Goal: Transaction & Acquisition: Book appointment/travel/reservation

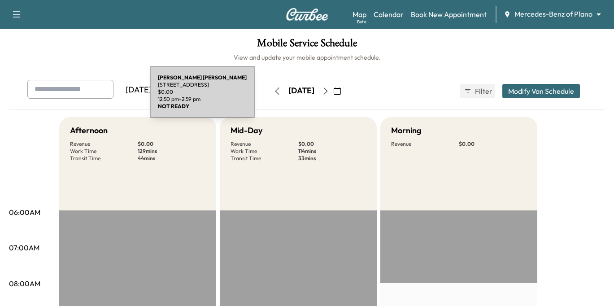
scroll to position [359, 0]
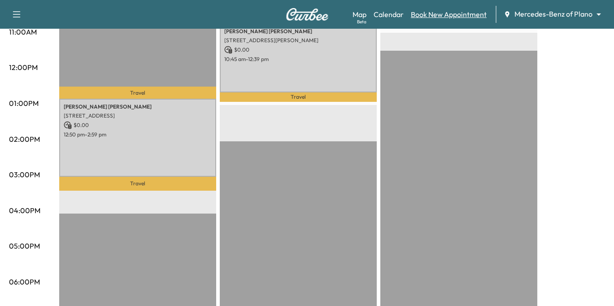
click at [452, 13] on link "Book New Appointment" at bounding box center [449, 14] width 76 height 11
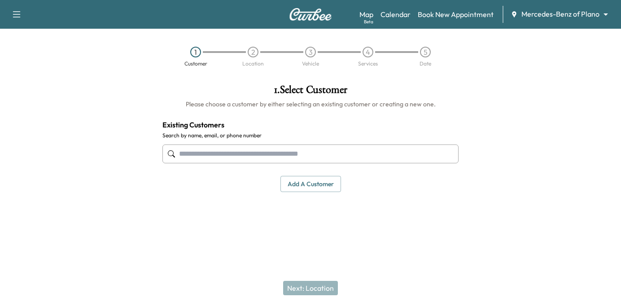
click at [232, 151] on input "text" at bounding box center [310, 154] width 296 height 19
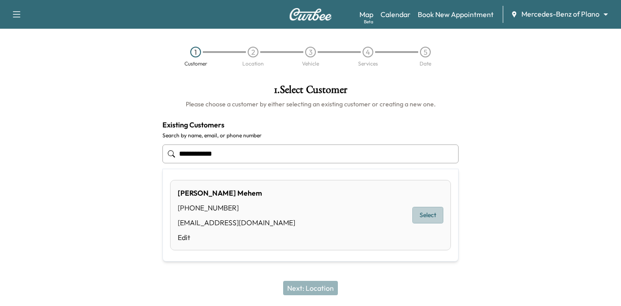
click at [425, 215] on button "Select" at bounding box center [427, 215] width 31 height 17
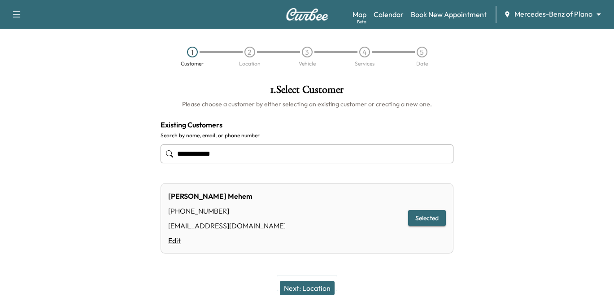
type input "**********"
click at [173, 238] on link "Edit" at bounding box center [227, 240] width 118 height 11
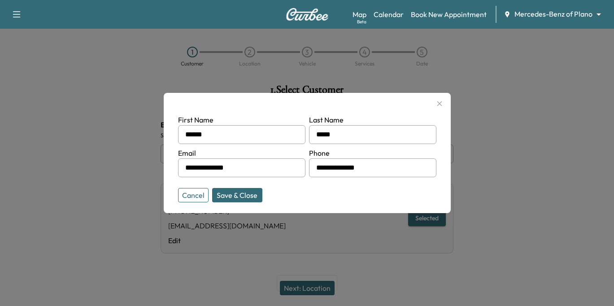
drag, startPoint x: 233, startPoint y: 174, endPoint x: 6, endPoint y: 178, distance: 227.6
click at [7, 177] on div "**********" at bounding box center [307, 153] width 614 height 306
click at [266, 169] on input "**********" at bounding box center [241, 167] width 127 height 19
drag, startPoint x: 259, startPoint y: 168, endPoint x: 62, endPoint y: 160, distance: 197.6
click at [71, 169] on div "**********" at bounding box center [307, 153] width 614 height 306
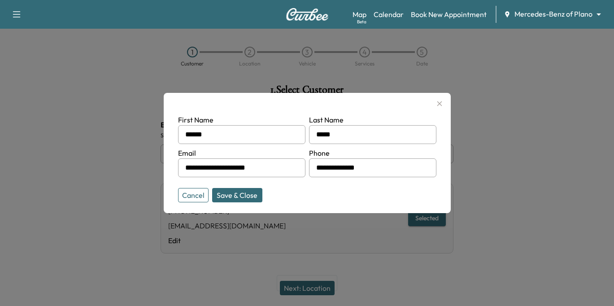
type input "**********"
click at [237, 194] on button "Save & Close" at bounding box center [237, 195] width 50 height 14
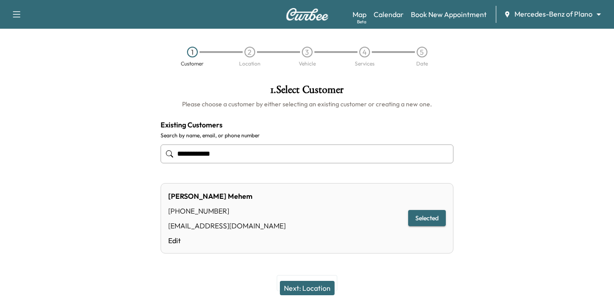
click at [304, 285] on button "Next: Location" at bounding box center [307, 288] width 55 height 14
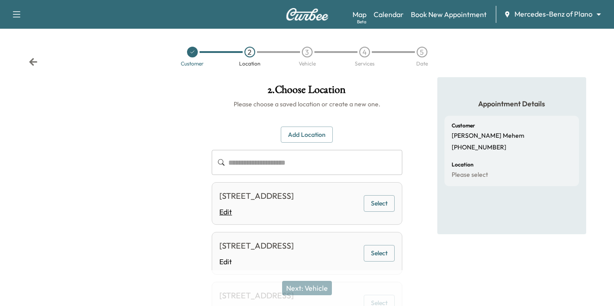
click at [226, 212] on link "Edit" at bounding box center [256, 211] width 75 height 11
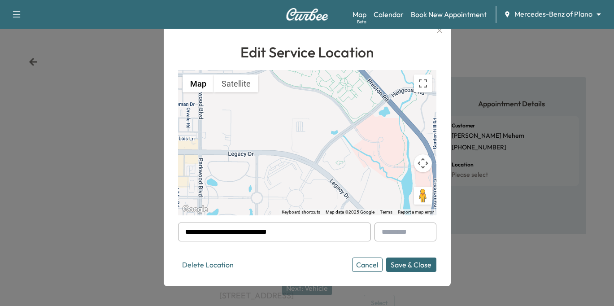
drag, startPoint x: 319, startPoint y: 230, endPoint x: 23, endPoint y: 229, distance: 295.8
click at [23, 229] on div "**********" at bounding box center [307, 153] width 614 height 306
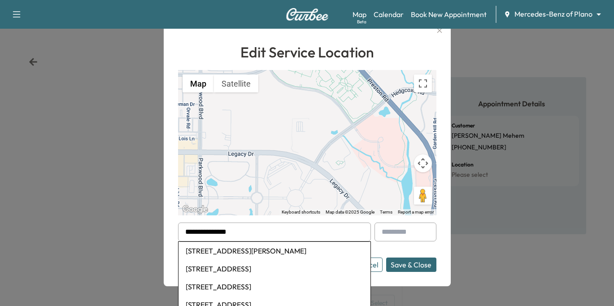
click at [260, 250] on li "[STREET_ADDRESS][PERSON_NAME]" at bounding box center [275, 251] width 192 height 18
type input "**********"
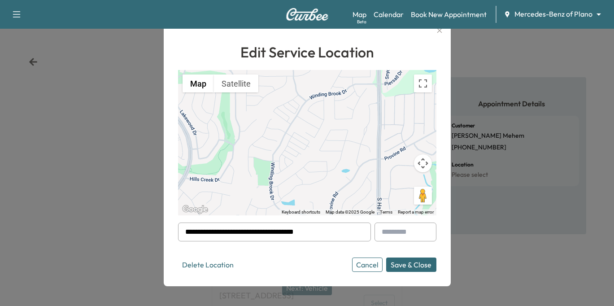
click at [409, 265] on button "Save & Close" at bounding box center [411, 265] width 50 height 14
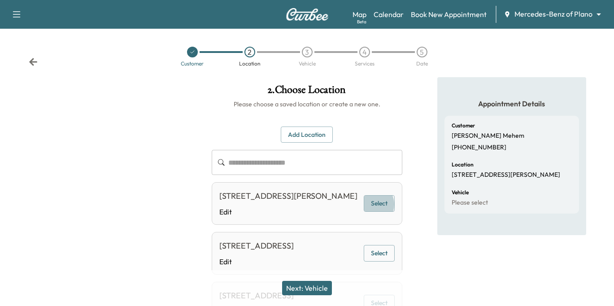
click at [374, 210] on button "Select" at bounding box center [379, 203] width 31 height 17
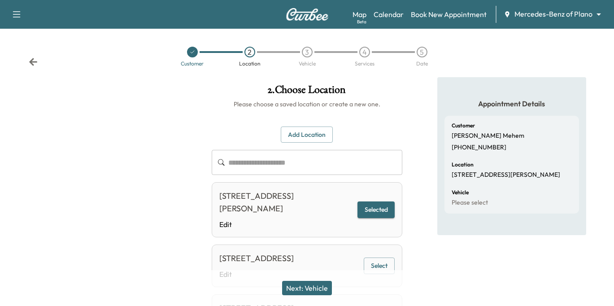
click at [318, 287] on button "Next: Vehicle" at bounding box center [307, 288] width 50 height 14
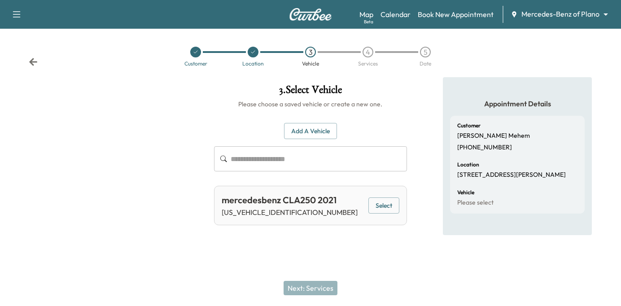
click at [385, 204] on button "Select" at bounding box center [383, 205] width 31 height 17
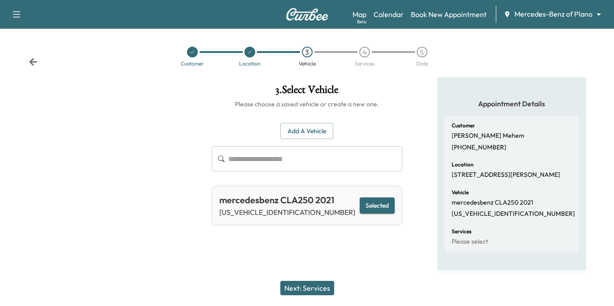
click at [309, 287] on button "Next: Services" at bounding box center [308, 288] width 54 height 14
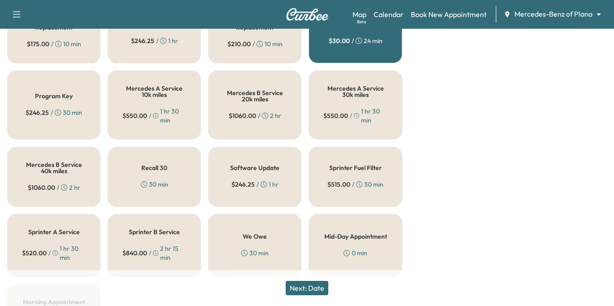
scroll to position [273, 0]
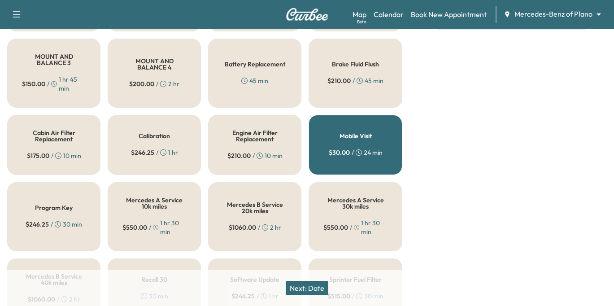
click at [253, 39] on div "Battery Replacement 45 min" at bounding box center [254, 73] width 93 height 69
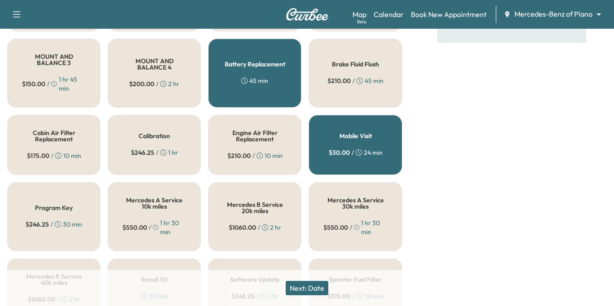
click at [310, 285] on button "Next: Date" at bounding box center [307, 288] width 43 height 14
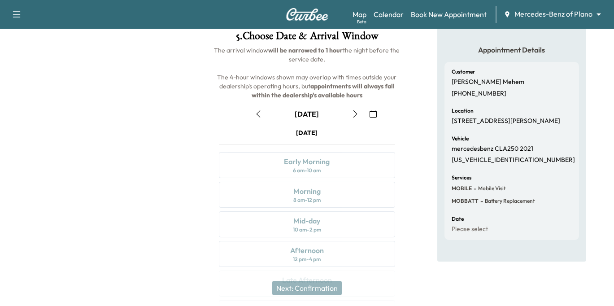
scroll to position [53, 0]
click at [355, 114] on icon "button" at bounding box center [355, 114] width 7 height 7
click at [257, 114] on icon "button" at bounding box center [258, 114] width 7 height 7
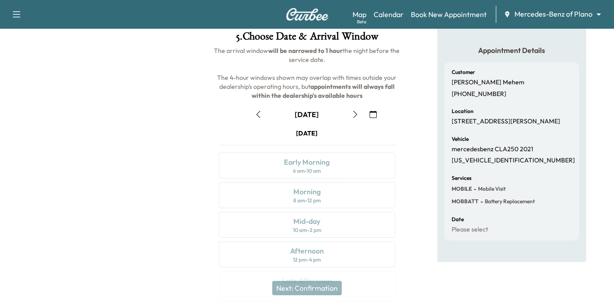
click at [259, 114] on icon "button" at bounding box center [258, 114] width 7 height 7
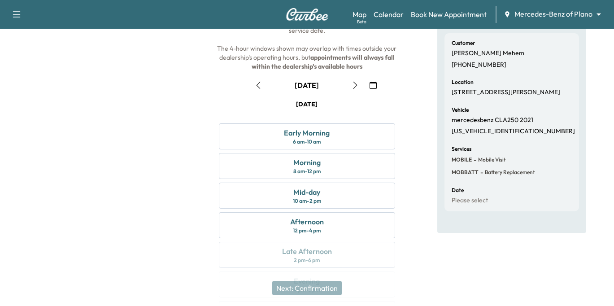
scroll to position [98, 0]
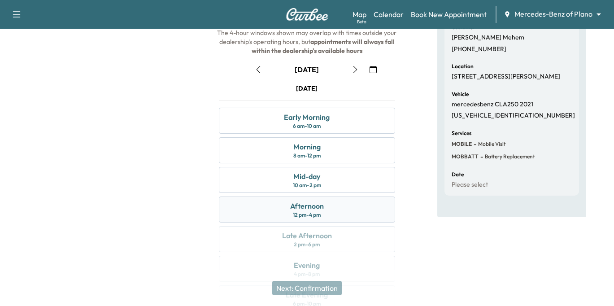
click at [302, 214] on div "12 pm - 4 pm" at bounding box center [307, 214] width 28 height 7
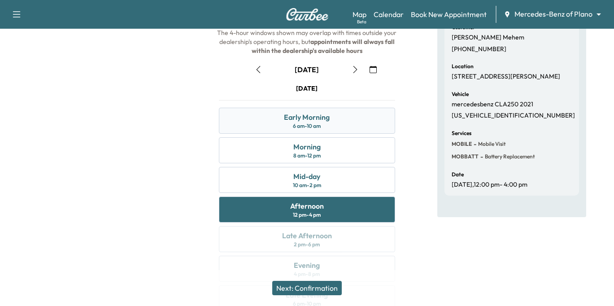
click at [312, 118] on div "Early Morning" at bounding box center [307, 117] width 46 height 11
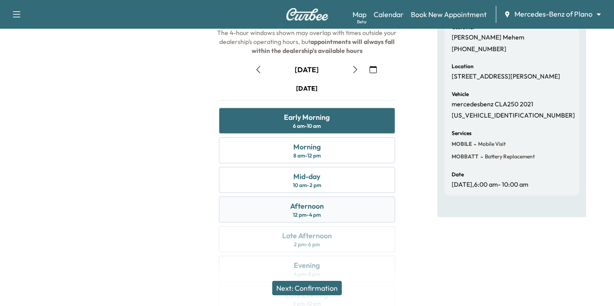
click at [305, 206] on div "Afternoon" at bounding box center [307, 206] width 34 height 11
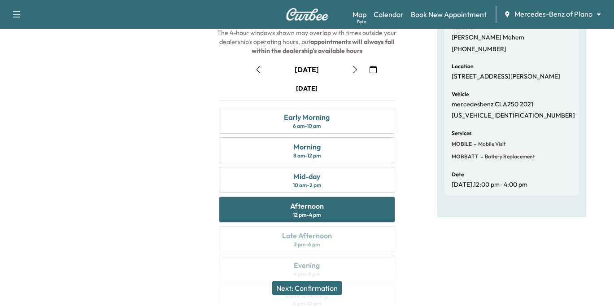
click at [307, 284] on button "Next: Confirmation" at bounding box center [307, 288] width 70 height 14
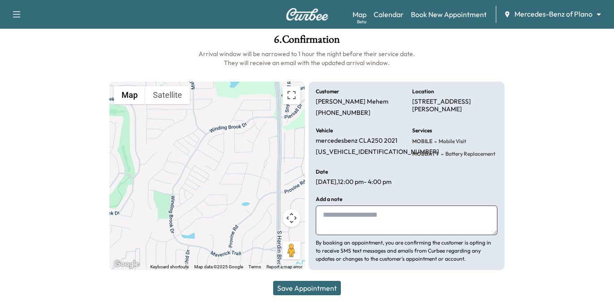
click at [298, 285] on button "Save Appointment" at bounding box center [307, 288] width 68 height 14
click at [311, 285] on button "Save Appointment" at bounding box center [307, 288] width 68 height 14
click at [292, 285] on button "Save Appointment" at bounding box center [307, 288] width 68 height 14
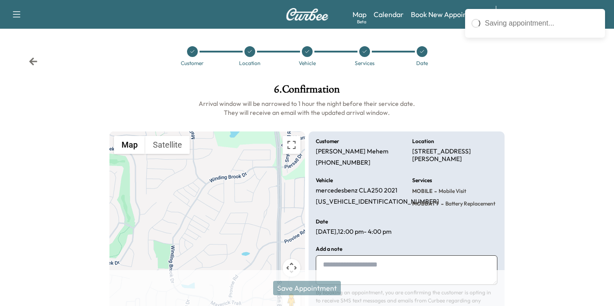
scroll to position [0, 0]
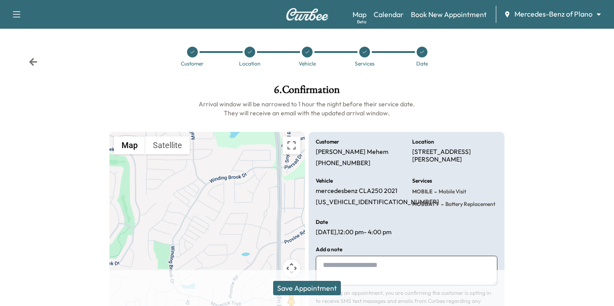
click at [421, 51] on icon at bounding box center [422, 51] width 5 height 5
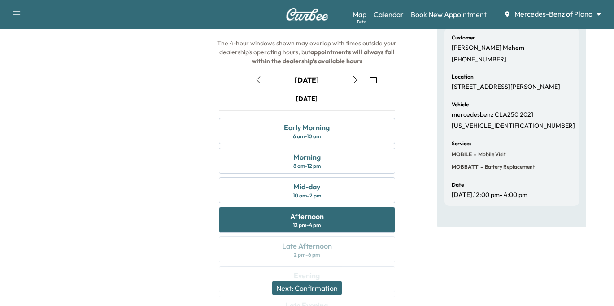
scroll to position [90, 0]
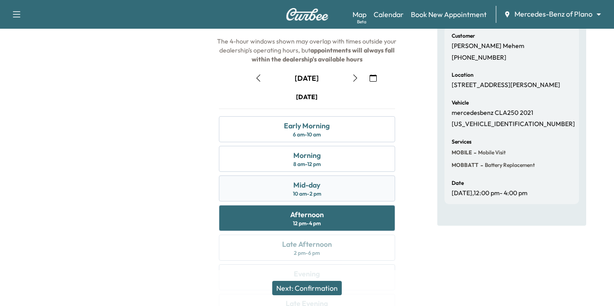
click at [312, 184] on div "Mid-day" at bounding box center [307, 185] width 27 height 11
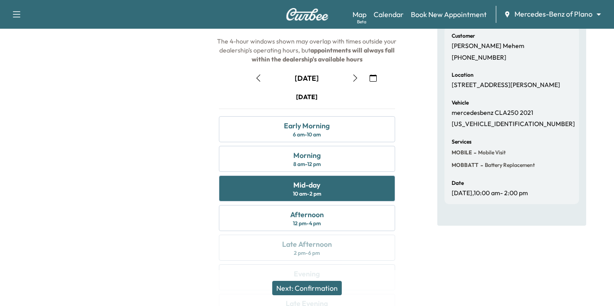
click at [302, 288] on button "Next: Confirmation" at bounding box center [307, 288] width 70 height 14
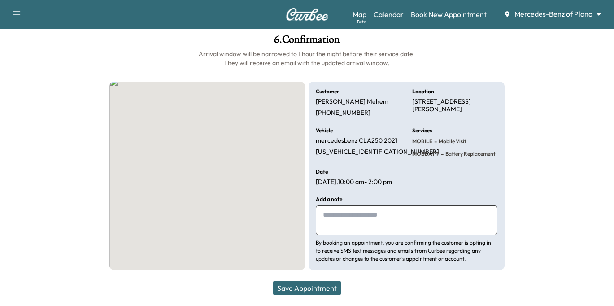
scroll to position [58, 0]
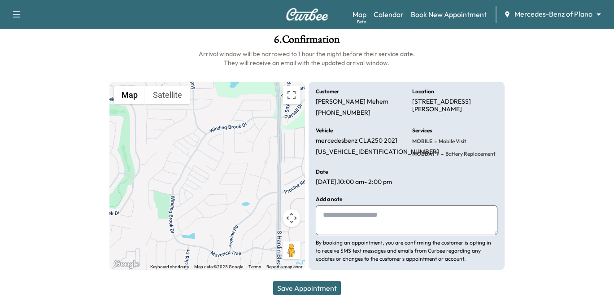
click at [302, 288] on button "Save Appointment" at bounding box center [307, 288] width 68 height 14
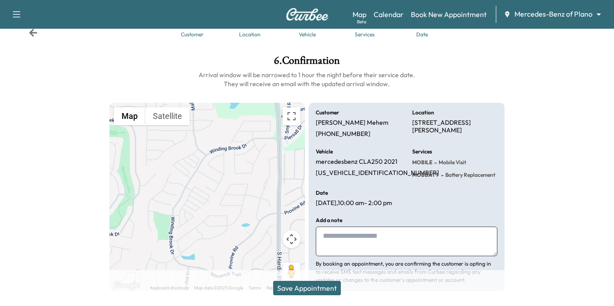
scroll to position [0, 0]
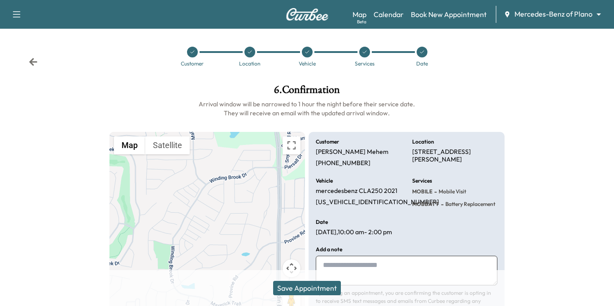
click at [424, 52] on icon at bounding box center [422, 51] width 5 height 5
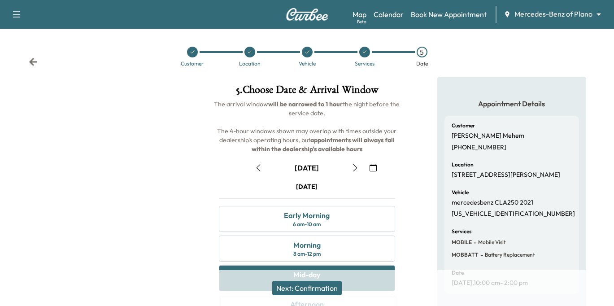
click at [355, 167] on icon "button" at bounding box center [355, 167] width 7 height 7
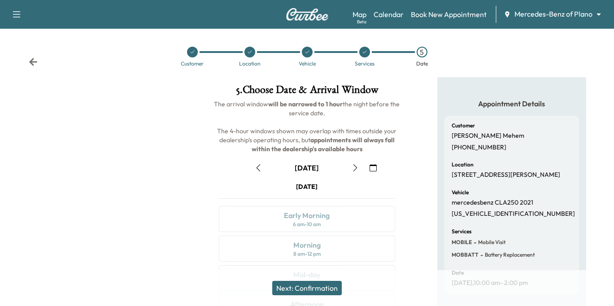
click at [352, 167] on icon "button" at bounding box center [355, 167] width 7 height 7
click at [357, 168] on icon "button" at bounding box center [355, 167] width 7 height 7
click at [258, 167] on icon "button" at bounding box center [259, 167] width 4 height 7
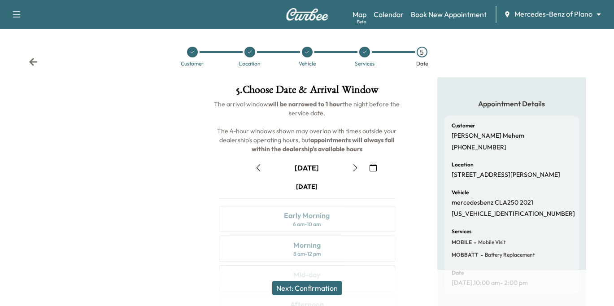
click at [258, 167] on icon "button" at bounding box center [259, 167] width 4 height 7
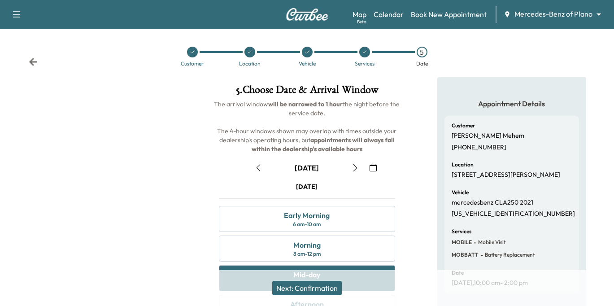
click at [258, 167] on icon "button" at bounding box center [259, 167] width 4 height 7
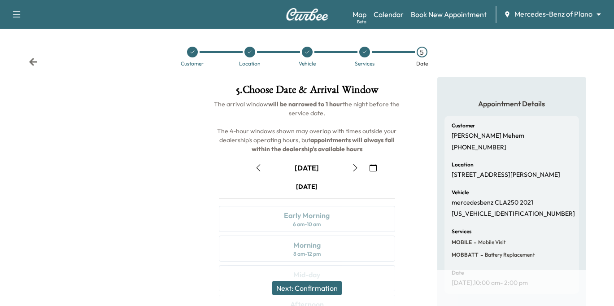
click at [258, 167] on icon "button" at bounding box center [259, 167] width 4 height 7
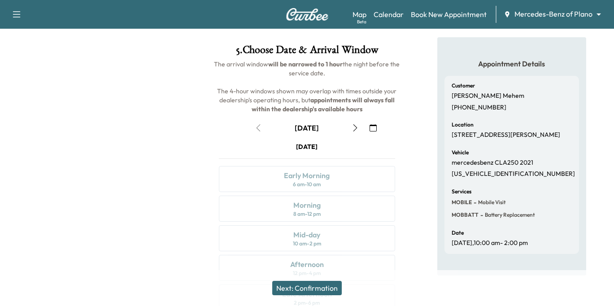
scroll to position [45, 0]
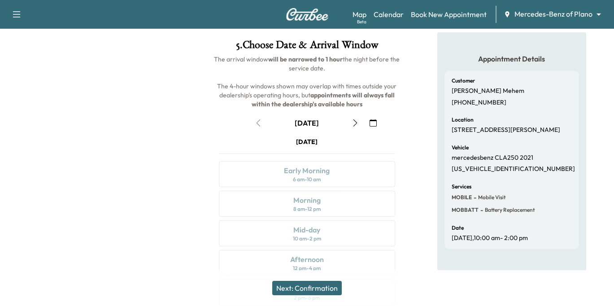
click at [354, 120] on icon "button" at bounding box center [355, 122] width 7 height 7
click at [353, 125] on icon "button" at bounding box center [355, 122] width 7 height 7
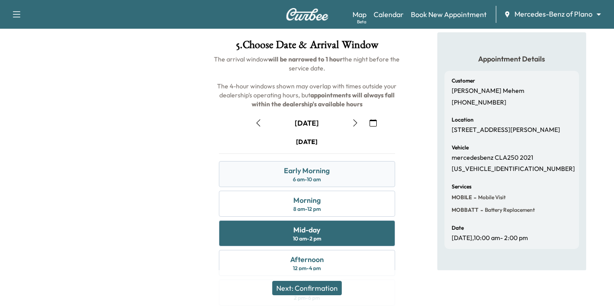
click at [300, 171] on div "Early Morning" at bounding box center [307, 170] width 46 height 11
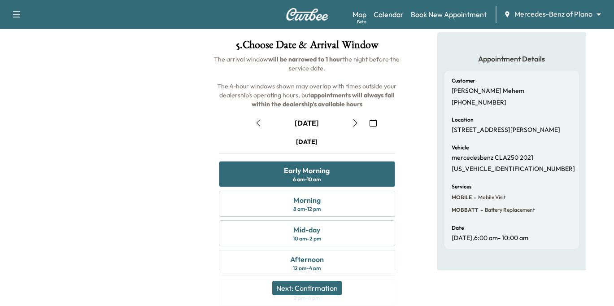
click at [299, 289] on button "Next: Confirmation" at bounding box center [307, 288] width 70 height 14
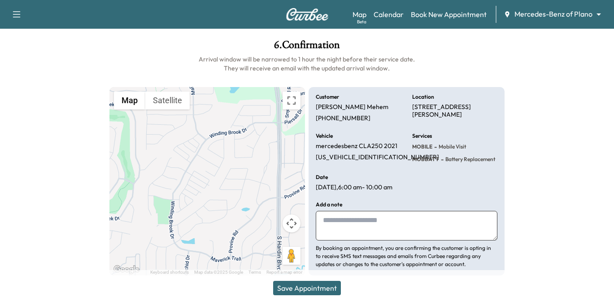
click at [301, 287] on button "Save Appointment" at bounding box center [307, 288] width 68 height 14
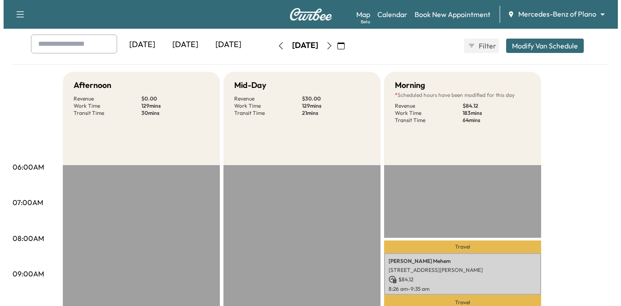
scroll to position [45, 0]
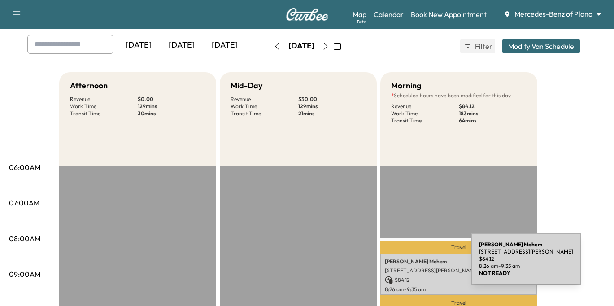
click at [404, 265] on div "[PERSON_NAME] [STREET_ADDRESS][PERSON_NAME] $ 84.12 8:26 am - 9:35 am" at bounding box center [459, 275] width 157 height 42
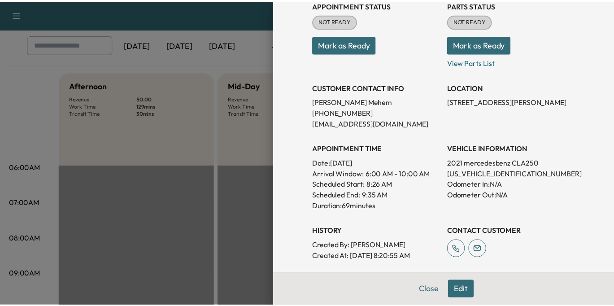
scroll to position [135, 0]
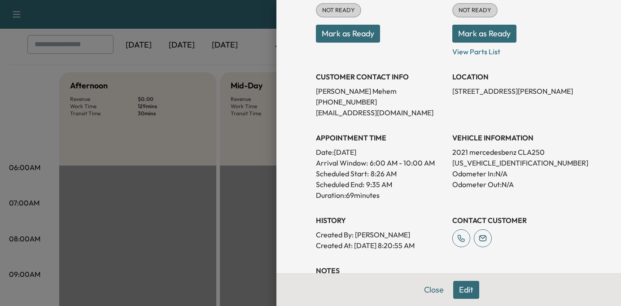
click at [218, 187] on div at bounding box center [310, 153] width 621 height 306
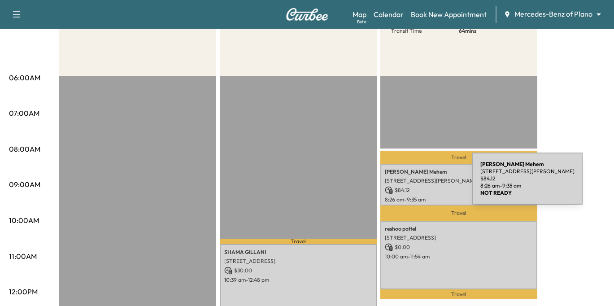
click at [405, 184] on div "[PERSON_NAME] [STREET_ADDRESS][PERSON_NAME] $ 84.12 8:26 am - 9:35 am" at bounding box center [459, 185] width 157 height 42
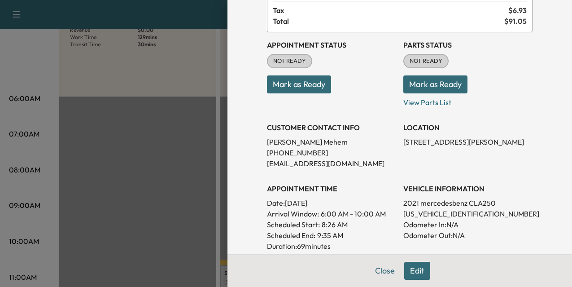
scroll to position [90, 0]
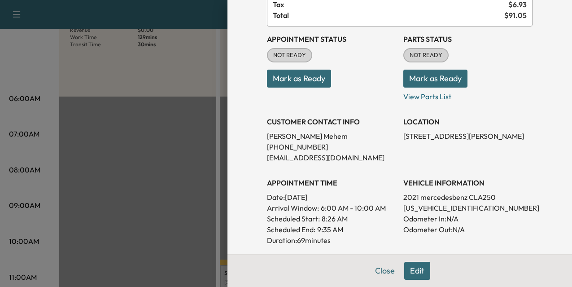
drag, startPoint x: 382, startPoint y: 269, endPoint x: 363, endPoint y: 285, distance: 25.5
click at [382, 269] on div "Appointment Details Services MOBILE - Mobile Service Visit $ 0.00 MOBBATT - Bat…" at bounding box center [399, 168] width 287 height 517
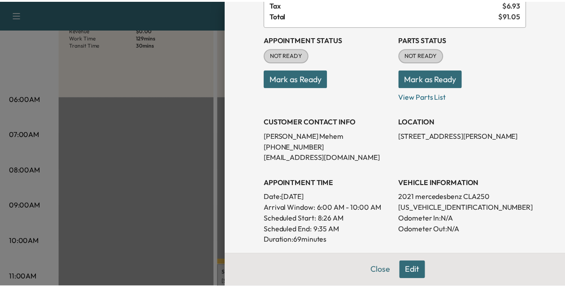
scroll to position [0, 0]
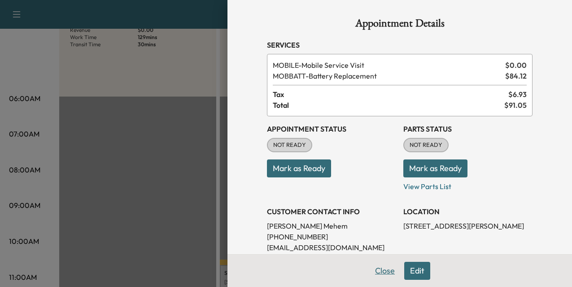
click at [375, 268] on button "Close" at bounding box center [384, 271] width 31 height 18
